Goal: Information Seeking & Learning: Learn about a topic

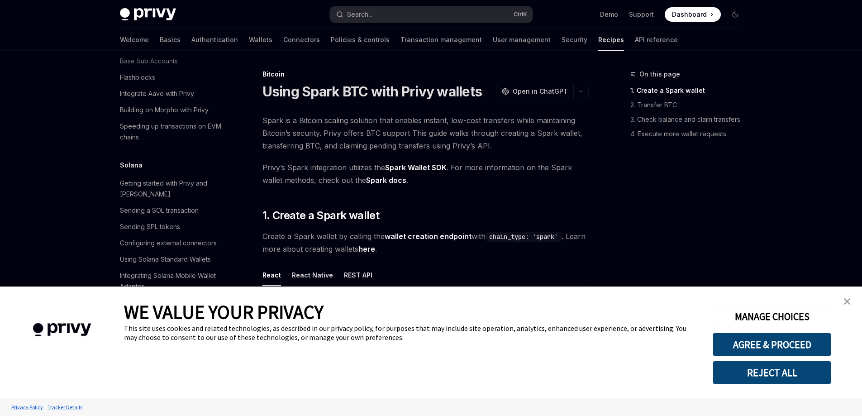
click at [845, 295] on link "close banner" at bounding box center [847, 301] width 18 height 18
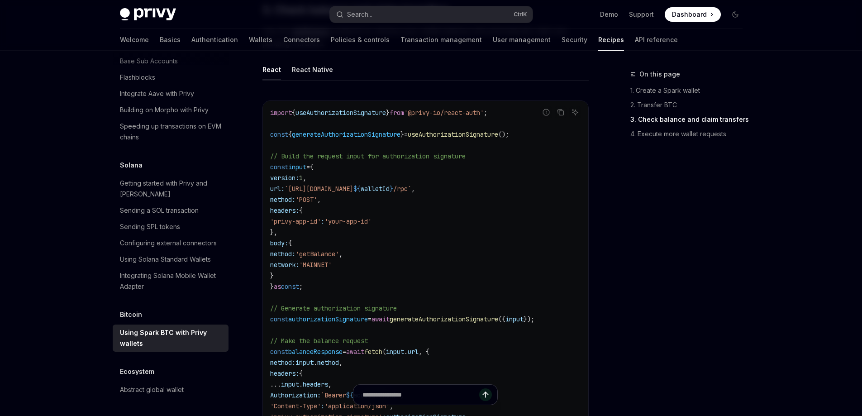
scroll to position [1152, 0]
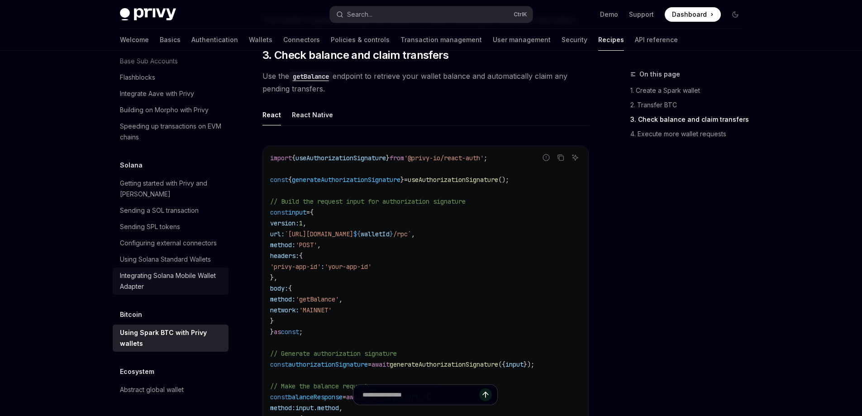
click at [148, 280] on div "Integrating Solana Mobile Wallet Adapter" at bounding box center [171, 281] width 103 height 22
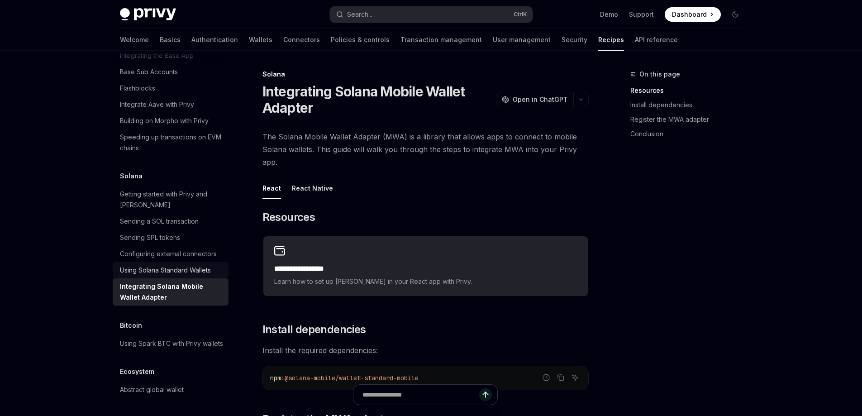
click at [164, 262] on link "Using Solana Standard Wallets" at bounding box center [171, 270] width 116 height 16
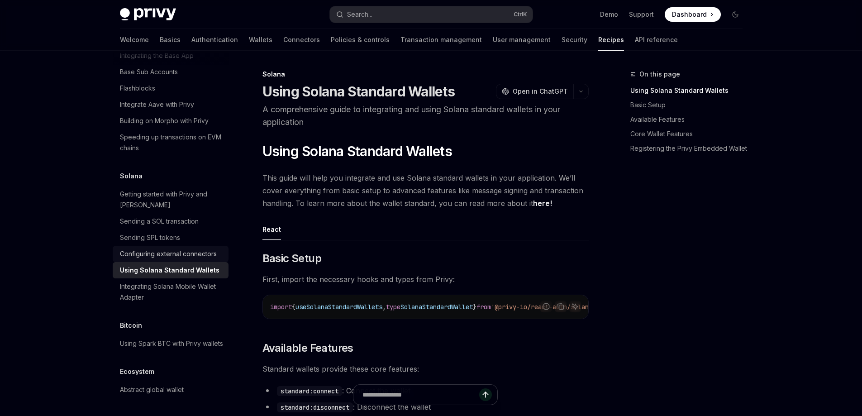
click at [167, 249] on div "Configuring external connectors" at bounding box center [168, 254] width 97 height 11
type textarea "*"
